Goal: Task Accomplishment & Management: Use online tool/utility

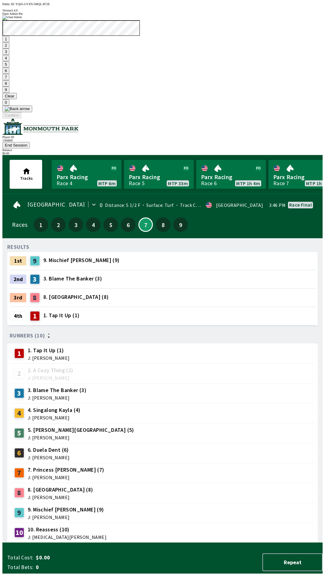
click at [9, 93] on button "9" at bounding box center [5, 89] width 7 height 6
click at [9, 80] on button "7" at bounding box center [5, 77] width 7 height 6
click at [9, 55] on button "3" at bounding box center [5, 52] width 7 height 6
click at [21, 118] on button "Confirm" at bounding box center [11, 115] width 19 height 6
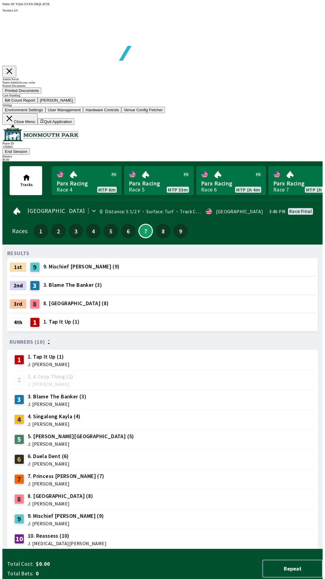
click at [38, 103] on button "Bill Count Report" at bounding box center [19, 100] width 35 height 6
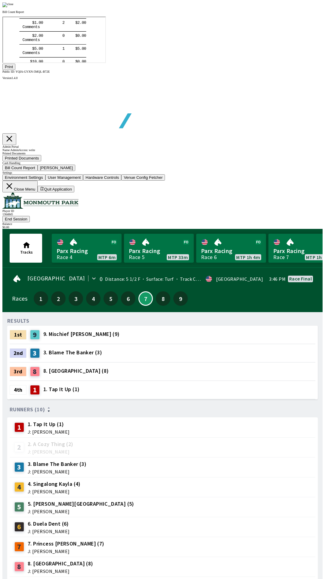
scroll to position [71, 0]
click at [15, 70] on button "Print" at bounding box center [8, 67] width 13 height 6
click at [14, 7] on img at bounding box center [7, 4] width 11 height 5
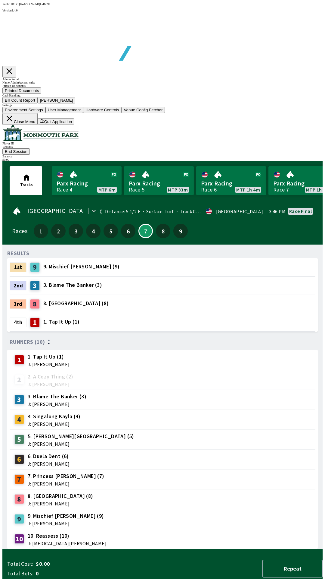
click at [76, 103] on button "[PERSON_NAME]" at bounding box center [57, 100] width 38 height 6
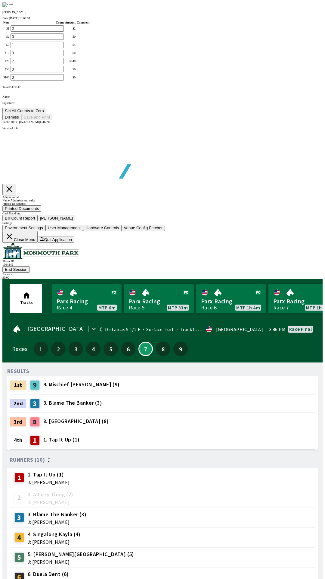
click at [46, 114] on button "Set All Counts to Zero" at bounding box center [24, 111] width 44 height 6
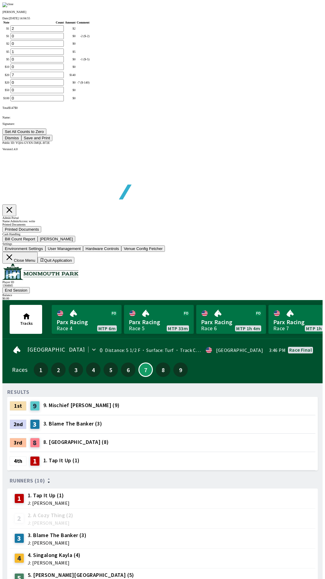
click at [52, 141] on button "Save and Print" at bounding box center [36, 138] width 31 height 6
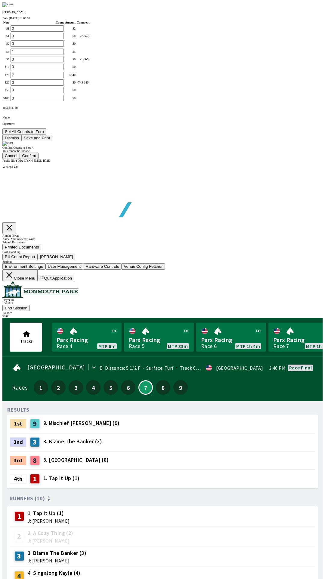
click at [39, 159] on button "Confirm" at bounding box center [29, 155] width 19 height 6
type input "0"
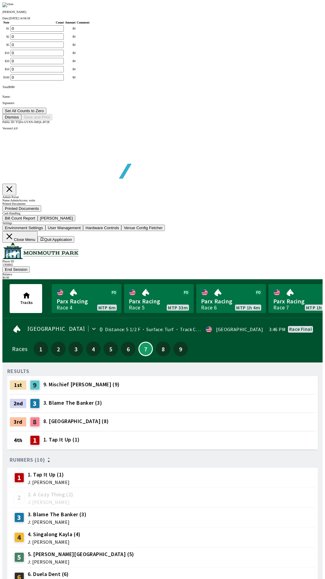
click at [21, 120] on button "Dismiss" at bounding box center [11, 117] width 19 height 6
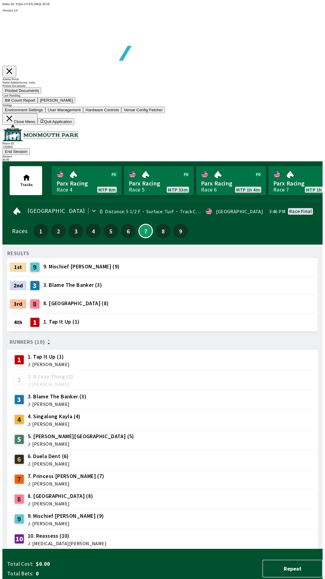
click at [12, 121] on icon at bounding box center [10, 119] width 6 height 6
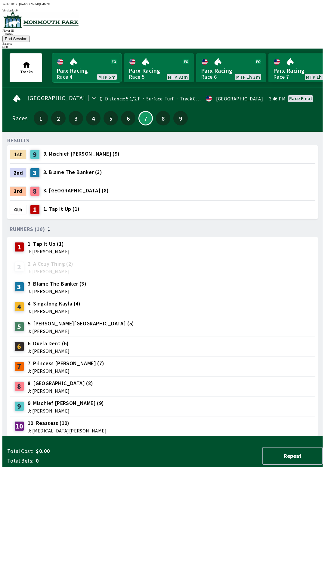
click at [55, 62] on link "Parx Racing Race 4 MTP 5m" at bounding box center [87, 67] width 70 height 29
